Goal: Use online tool/utility: Utilize a website feature to perform a specific function

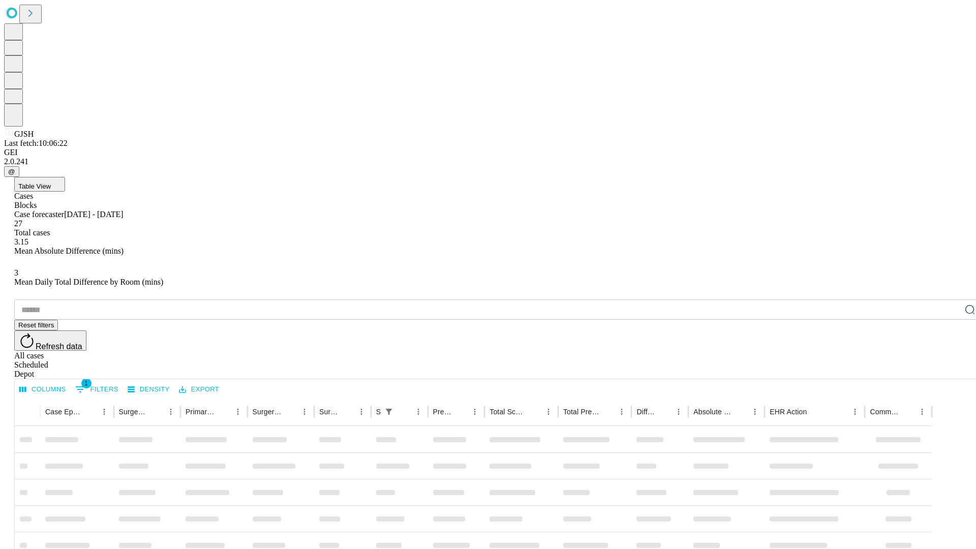
click at [51, 182] on span "Table View" at bounding box center [34, 186] width 33 height 8
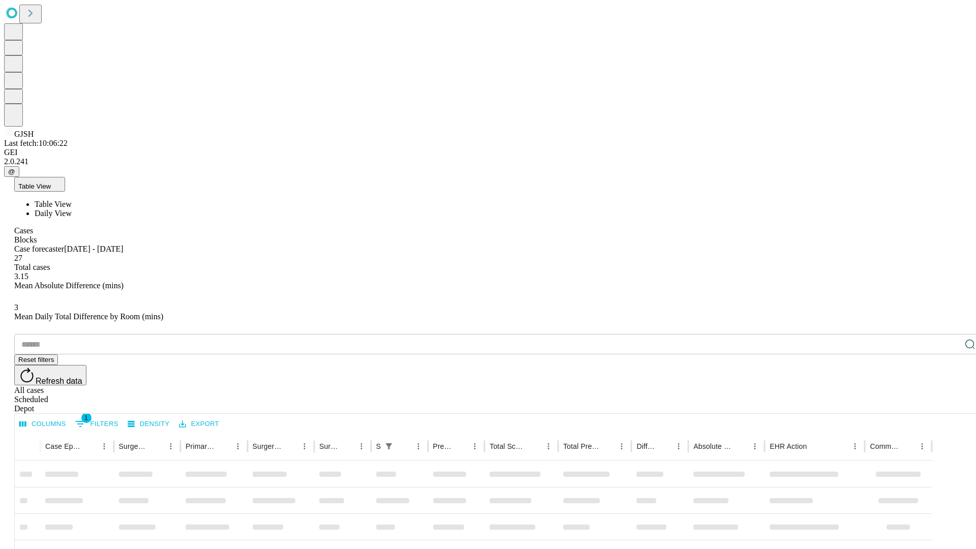
click at [72, 209] on span "Daily View" at bounding box center [53, 213] width 37 height 9
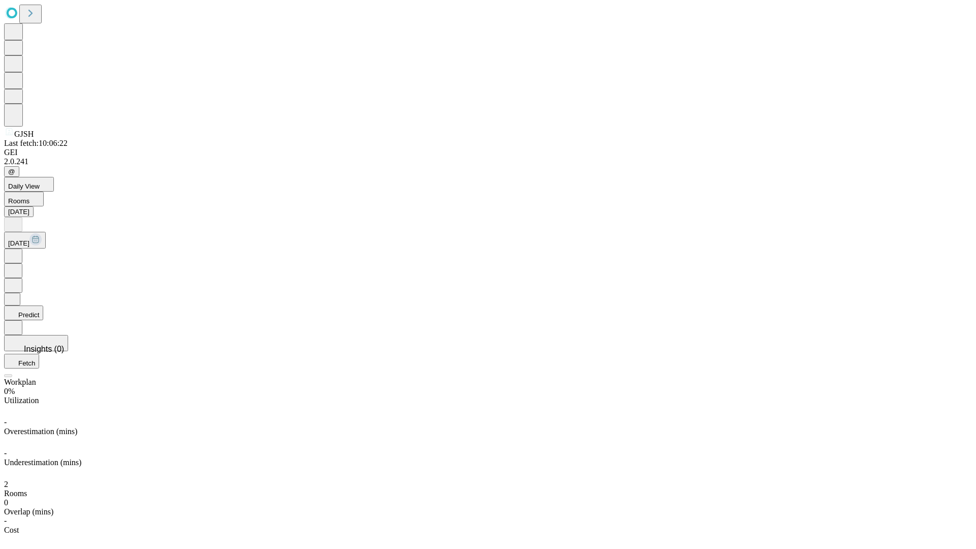
click at [43, 305] on button "Predict" at bounding box center [23, 312] width 39 height 15
